Goal: Transaction & Acquisition: Purchase product/service

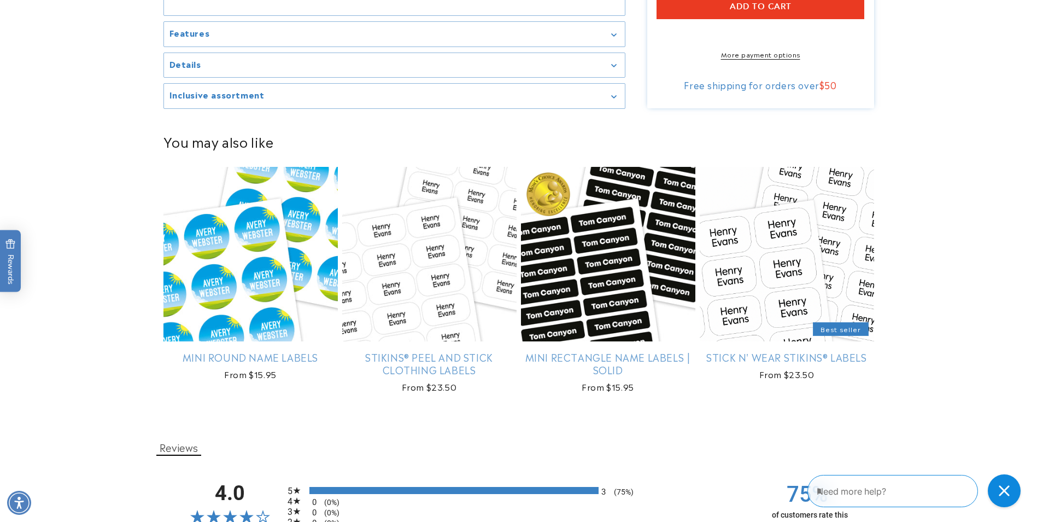
scroll to position [711, 0]
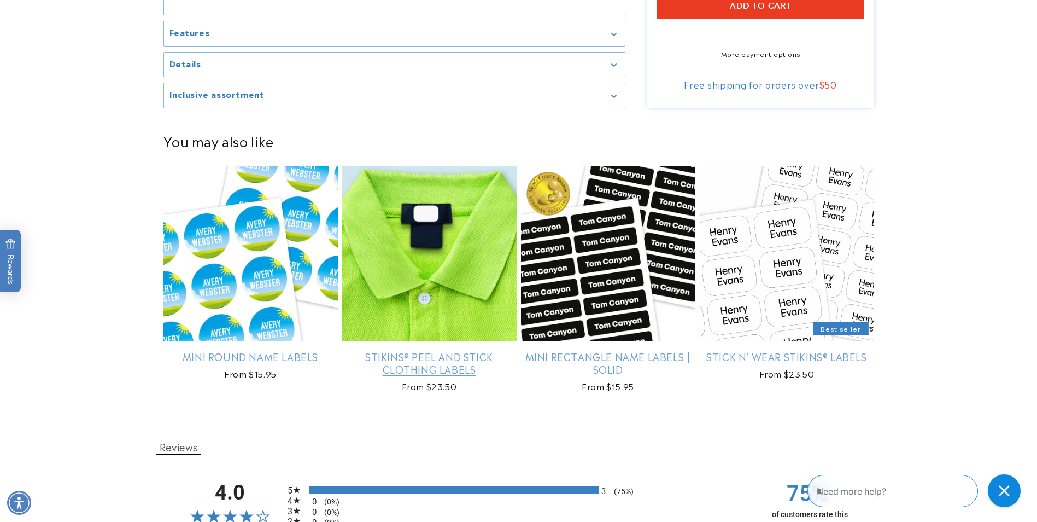
click at [466, 350] on link "Stikins® Peel and Stick Clothing Labels" at bounding box center [429, 363] width 174 height 26
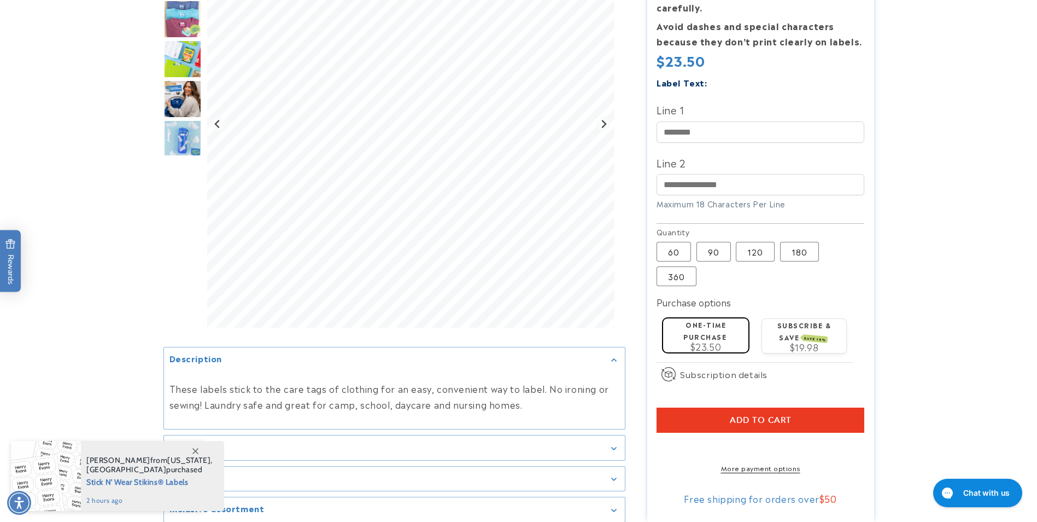
scroll to position [328, 0]
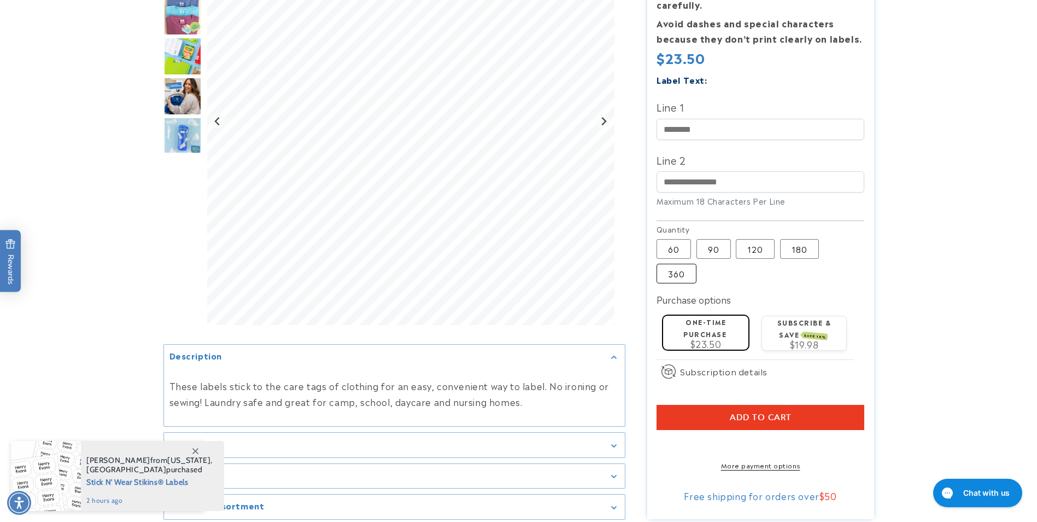
click at [672, 264] on label "360 Variant sold out or unavailable" at bounding box center [677, 274] width 40 height 20
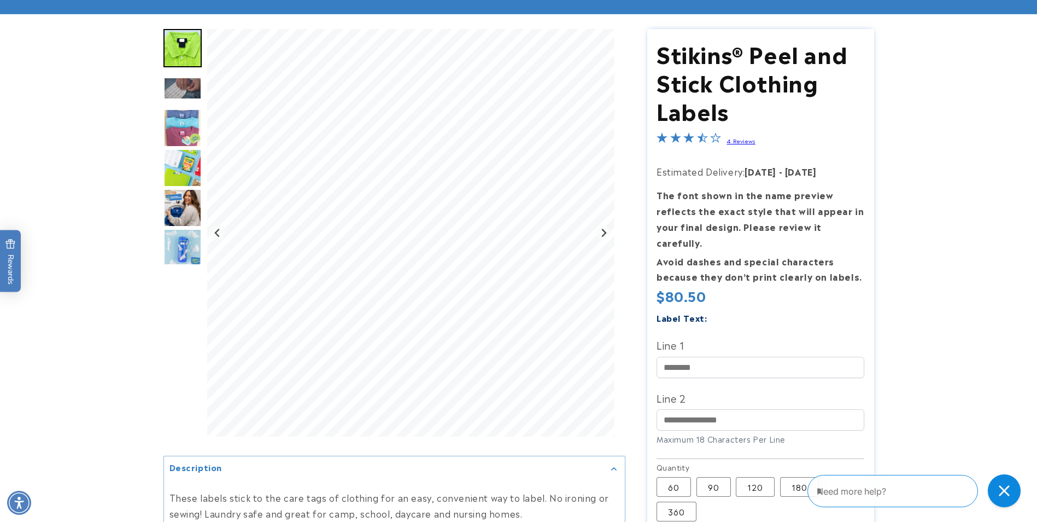
scroll to position [109, 0]
